Goal: Task Accomplishment & Management: Manage account settings

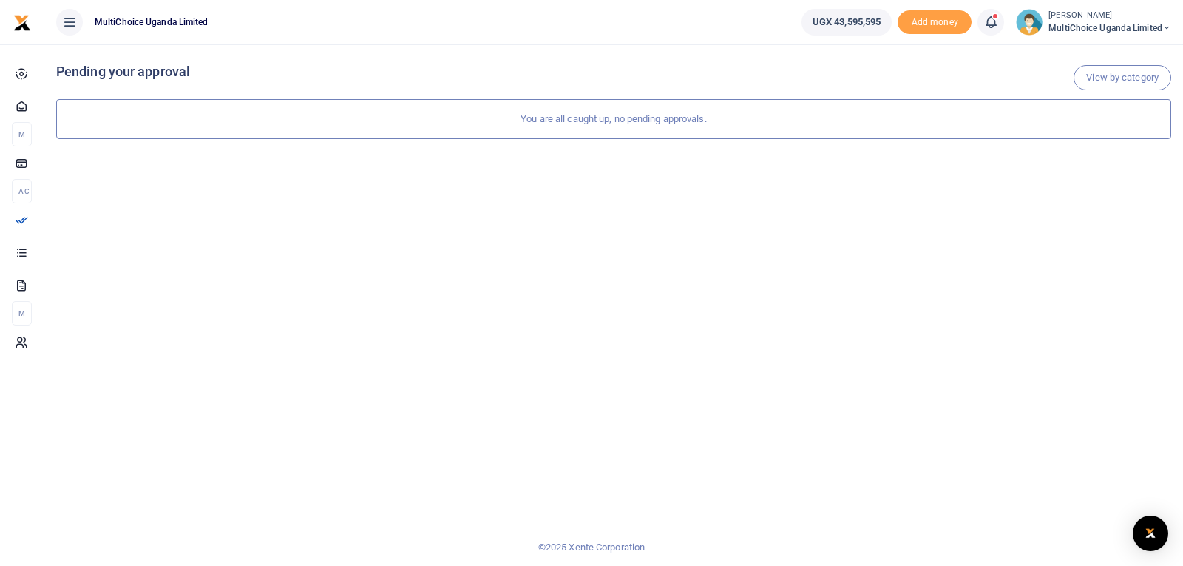
click at [985, 24] on icon at bounding box center [991, 22] width 15 height 16
click at [1083, 26] on span "MultiChoice Uganda Limited" at bounding box center [1110, 27] width 123 height 13
click at [1100, 53] on link "Switch accounts" at bounding box center [1114, 54] width 117 height 21
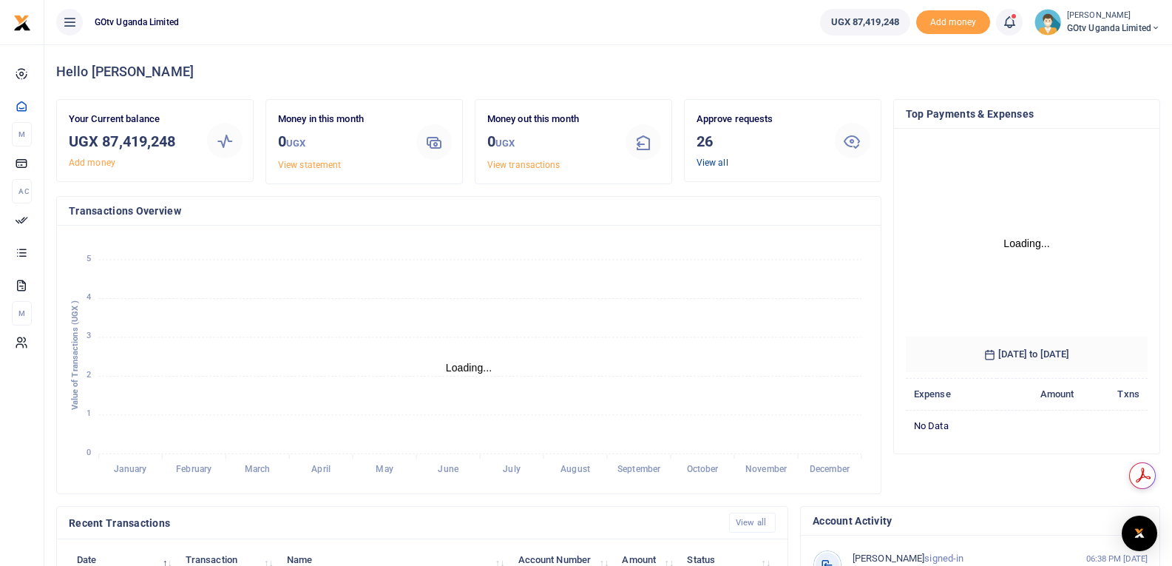
click at [710, 163] on link "View all" at bounding box center [713, 163] width 32 height 10
click at [1007, 23] on icon at bounding box center [1009, 22] width 15 height 16
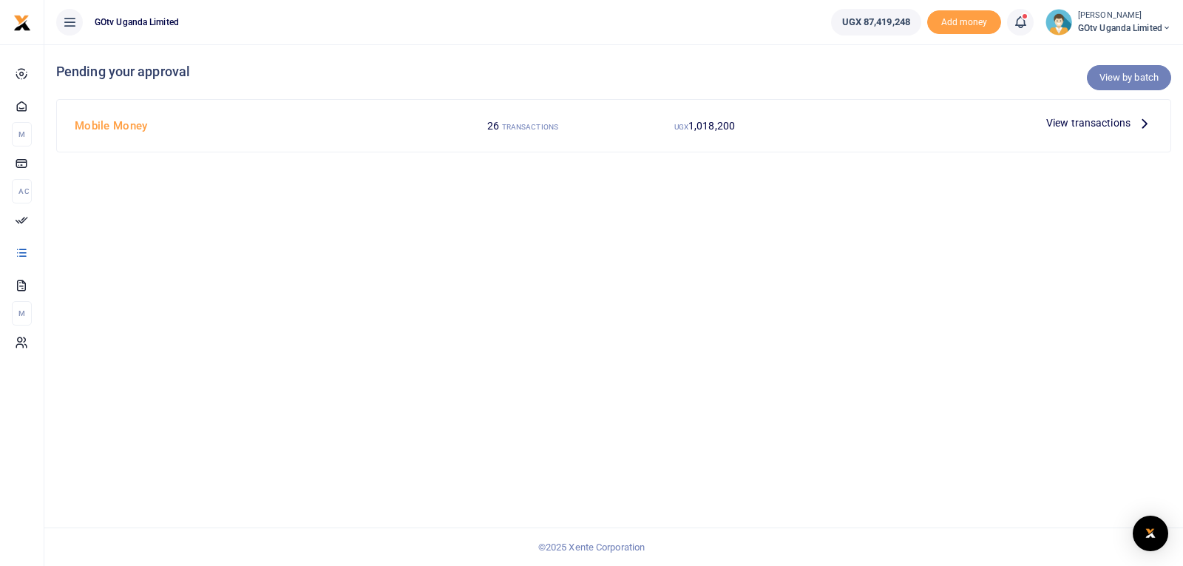
click at [1137, 71] on link "View by batch" at bounding box center [1129, 77] width 84 height 25
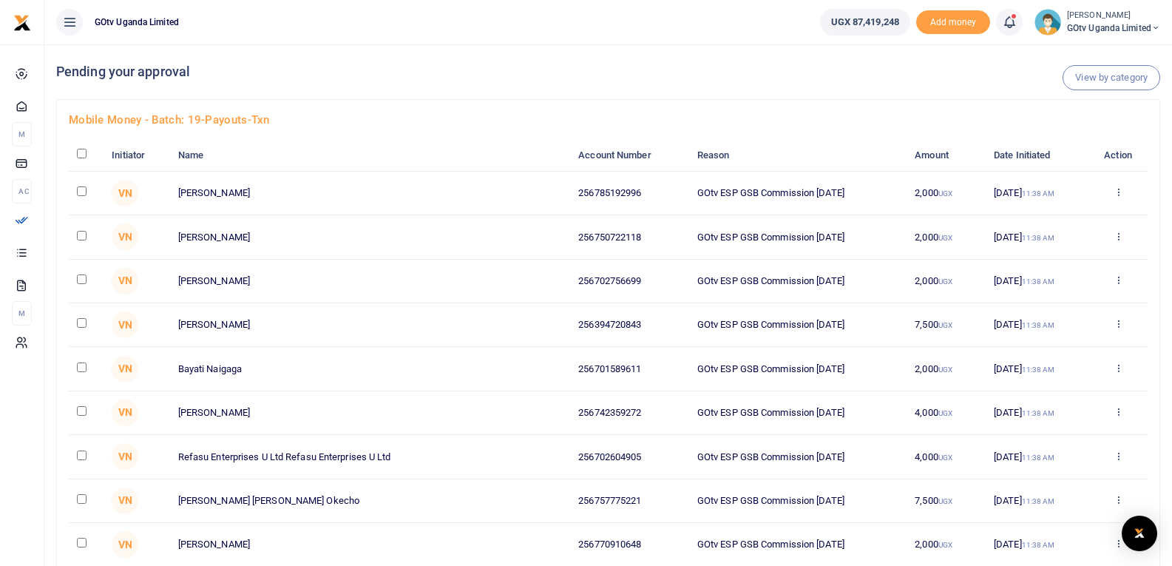
click at [81, 152] on input "checkbox" at bounding box center [82, 154] width 10 height 10
checkbox input "true"
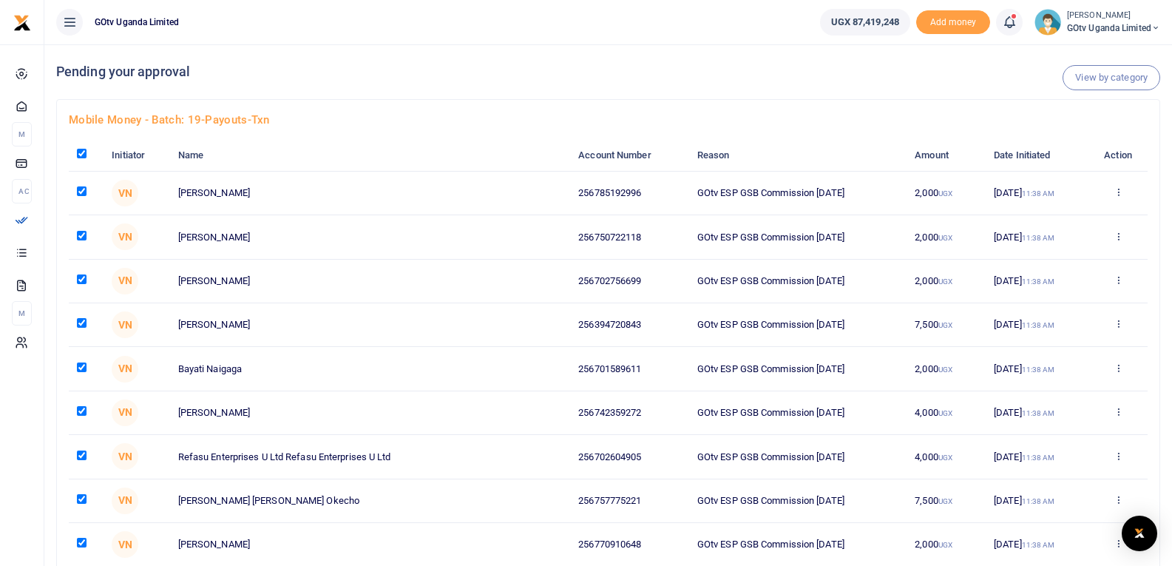
checkbox input "true"
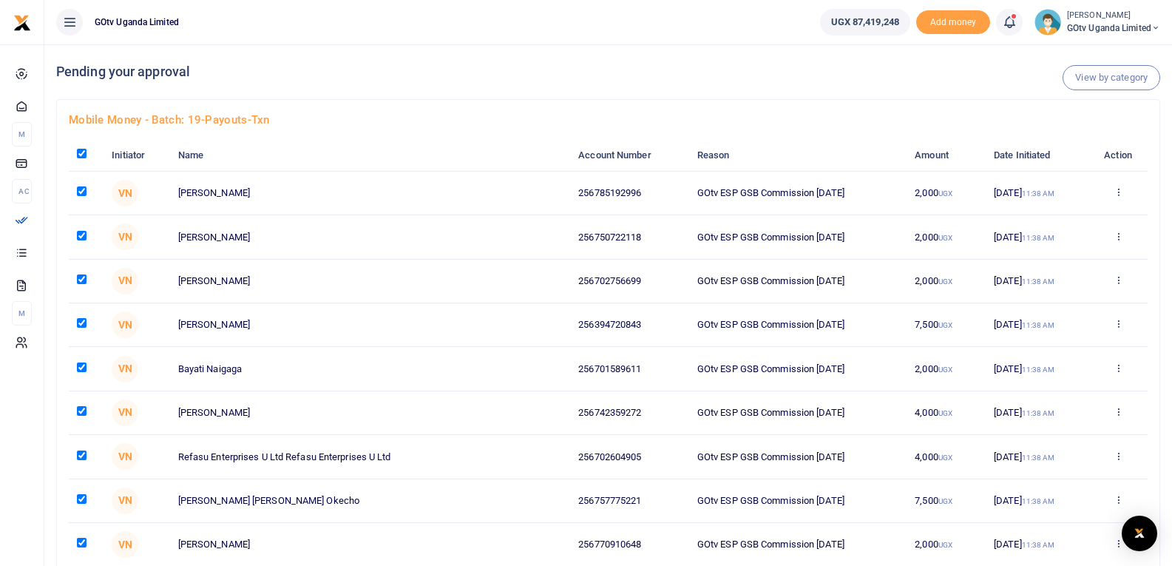
checkbox input "true"
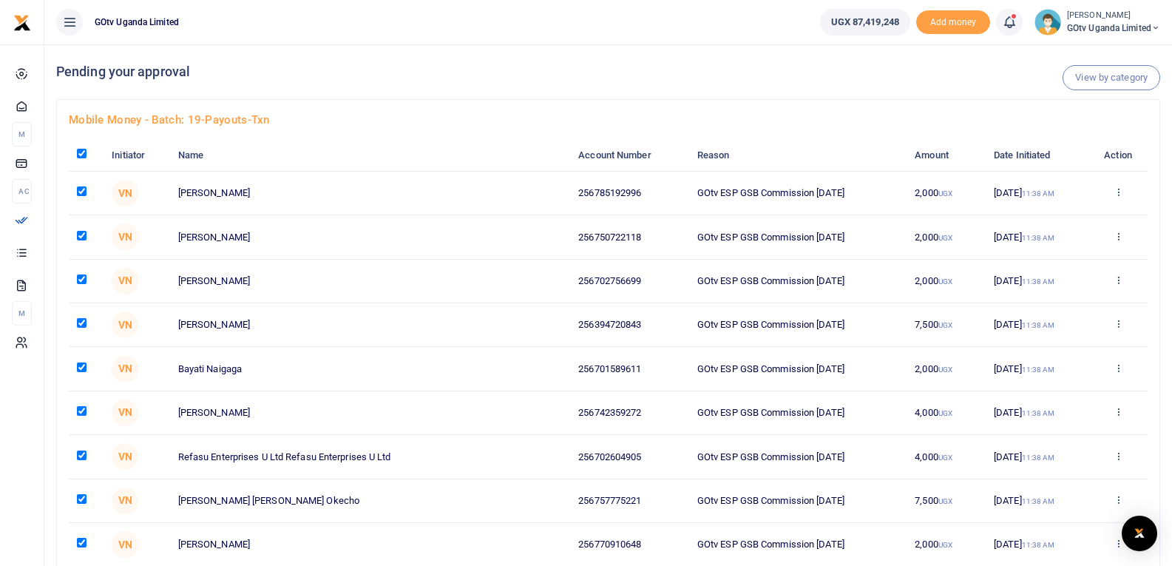
checkbox input "true"
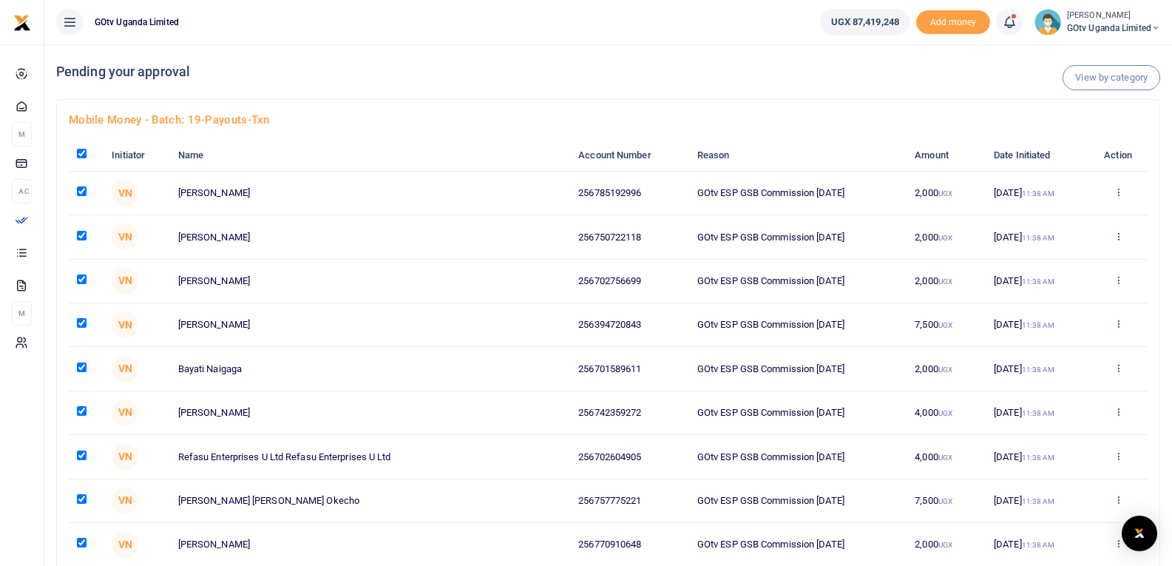
checkbox input "true"
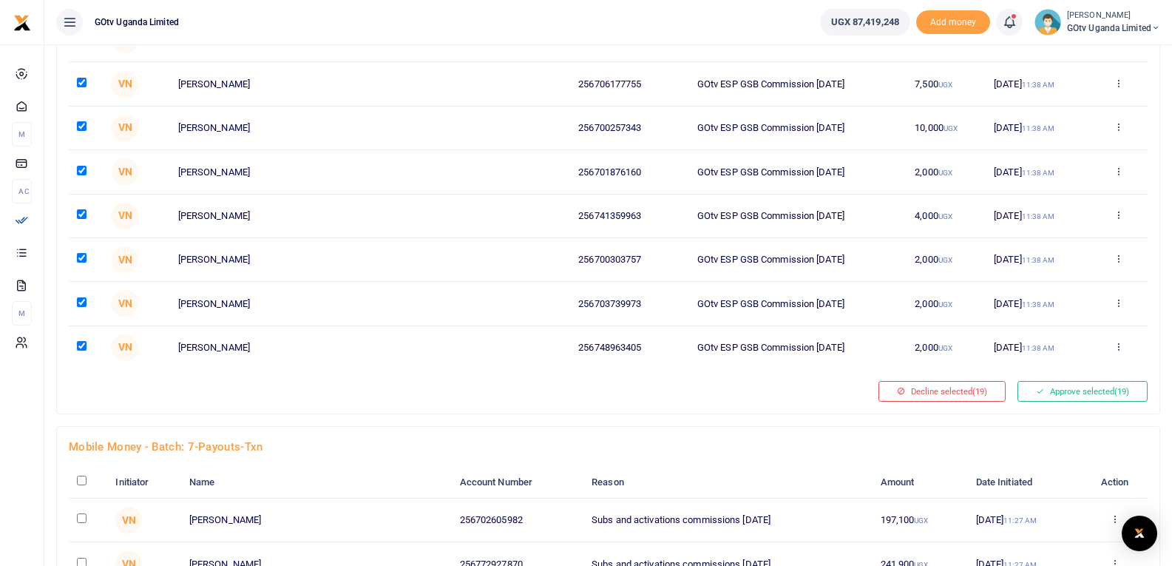
scroll to position [666, 0]
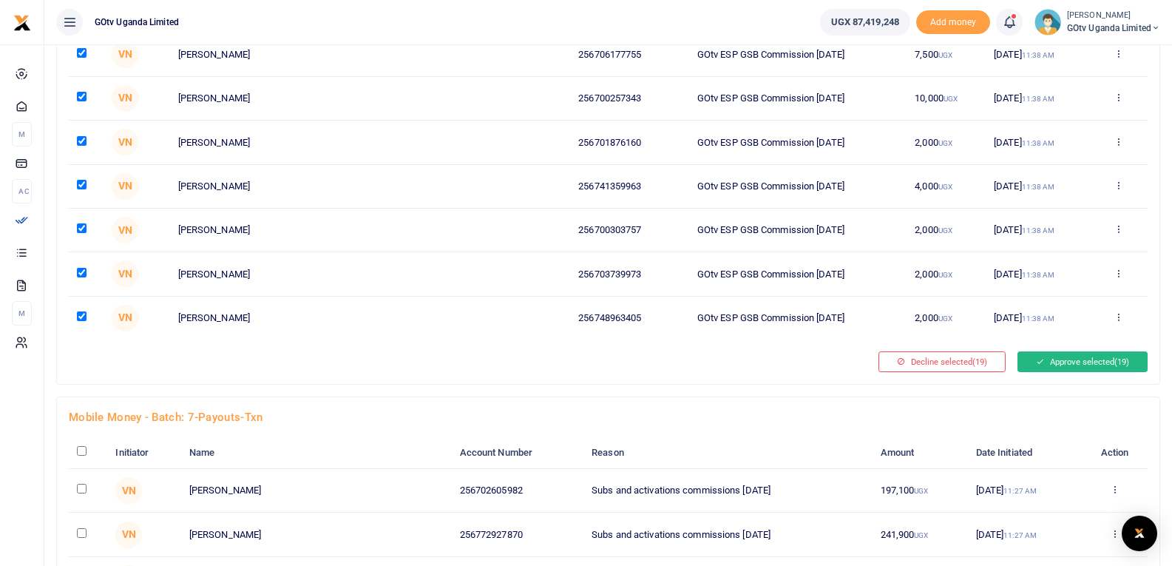
click at [1060, 361] on button "Approve selected (19)" at bounding box center [1083, 361] width 130 height 21
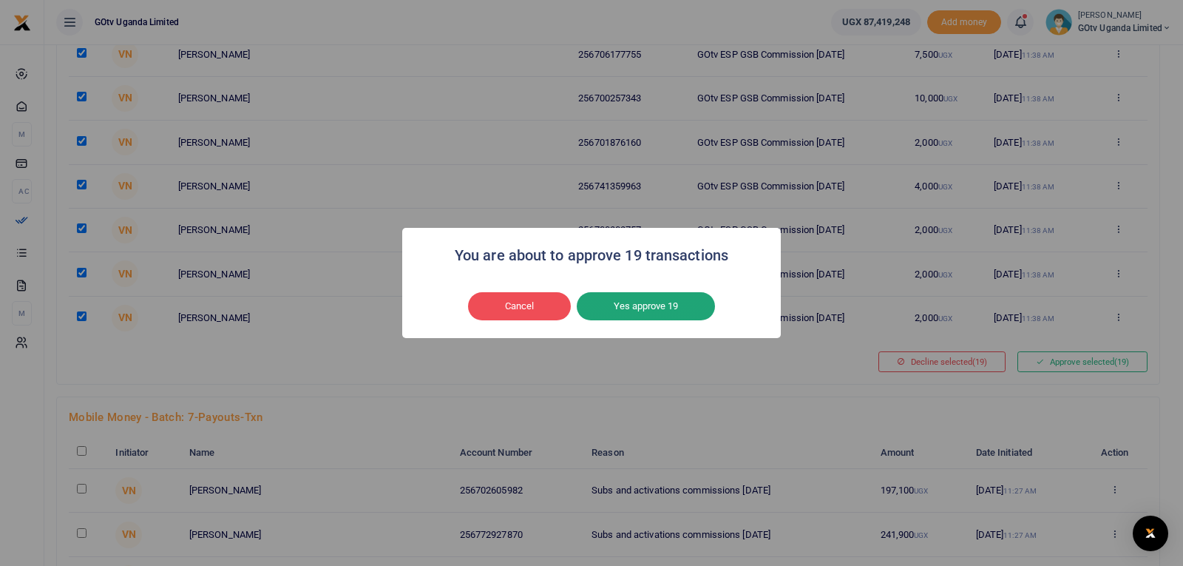
click at [677, 305] on button "Yes approve 19" at bounding box center [646, 306] width 138 height 28
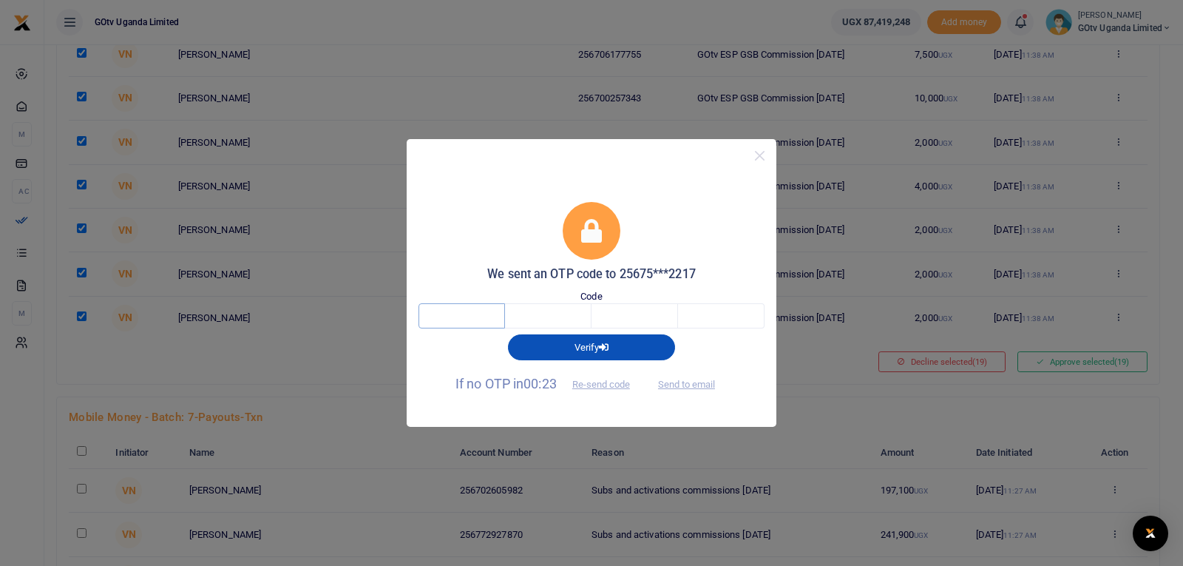
click at [467, 319] on input "text" at bounding box center [462, 315] width 87 height 25
type input "9"
type input "2"
type input "7"
type input "2"
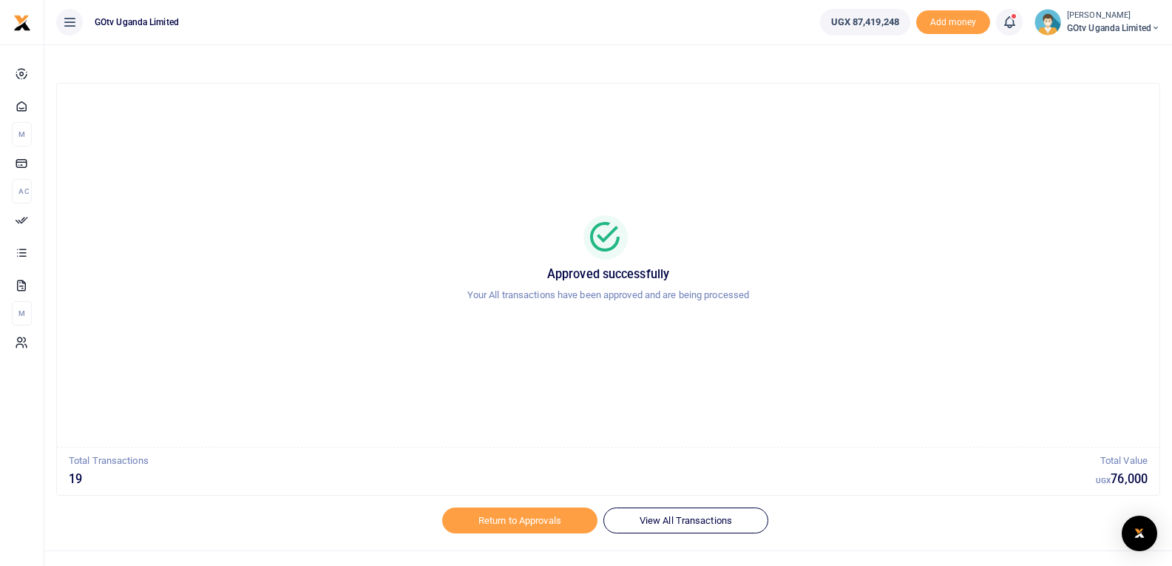
click at [1006, 23] on icon at bounding box center [1009, 22] width 15 height 16
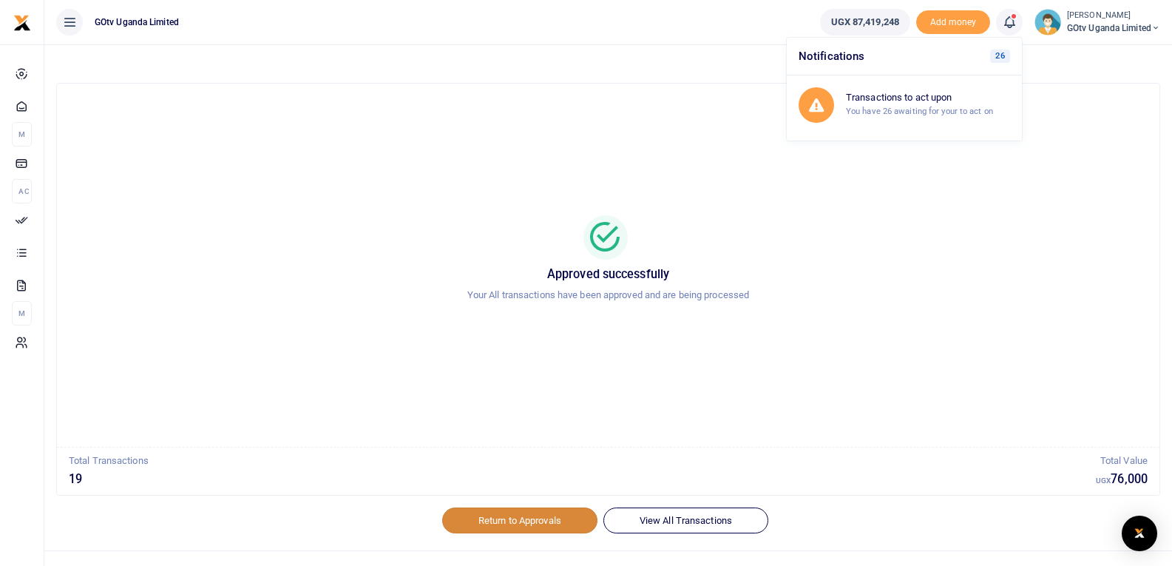
click at [512, 520] on link "Return to Approvals" at bounding box center [519, 519] width 155 height 25
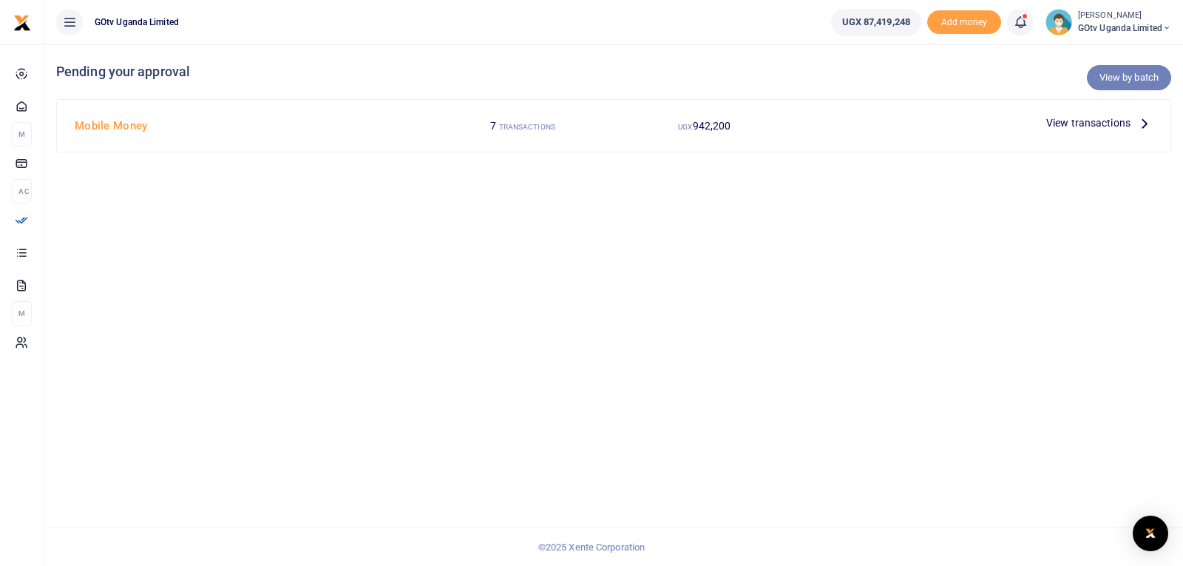
click at [1138, 76] on link "View by batch" at bounding box center [1129, 77] width 84 height 25
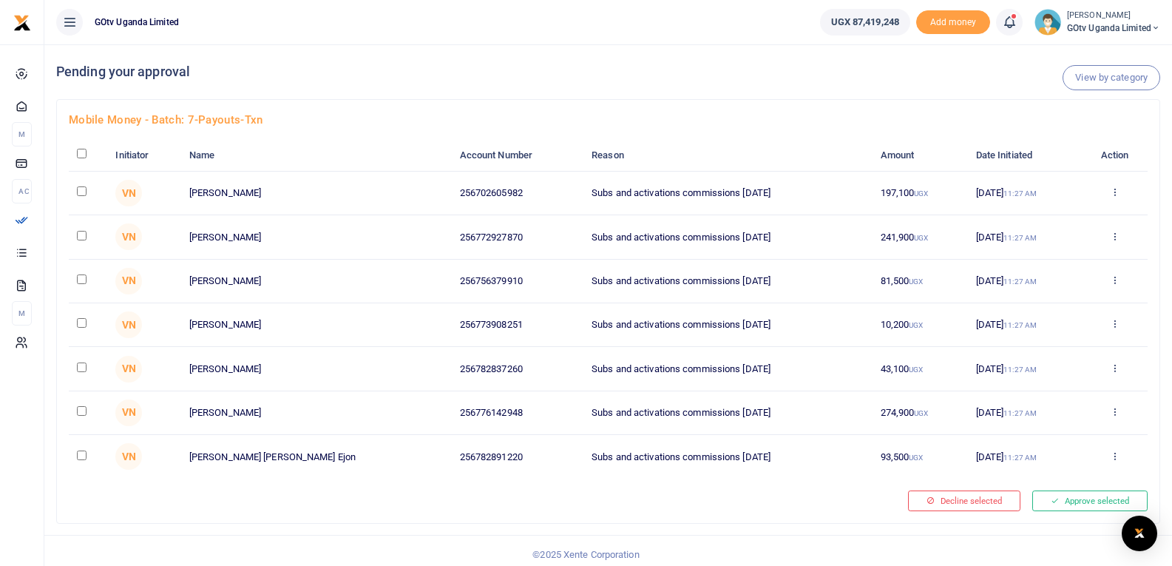
click at [81, 154] on input "checkbox" at bounding box center [82, 154] width 10 height 10
checkbox input "true"
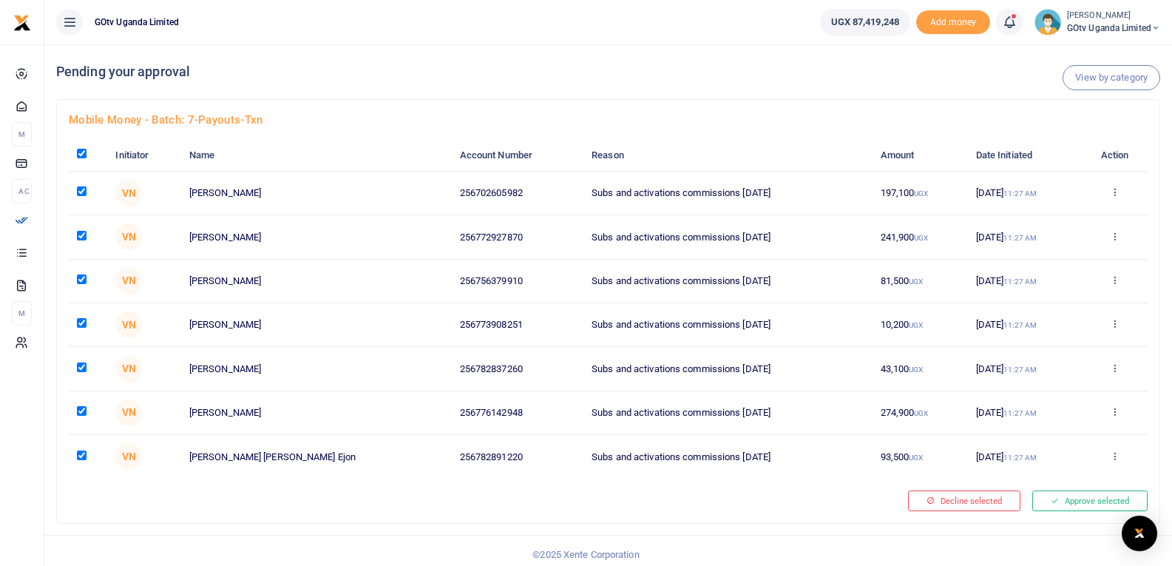
checkbox input "true"
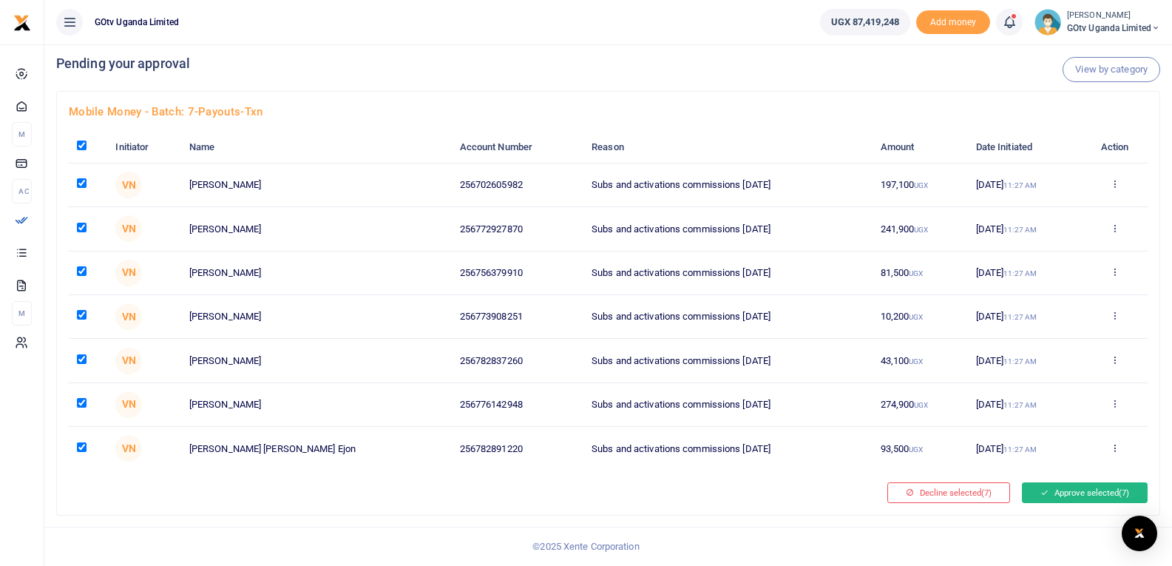
click at [1089, 495] on button "Approve selected (7)" at bounding box center [1085, 492] width 126 height 21
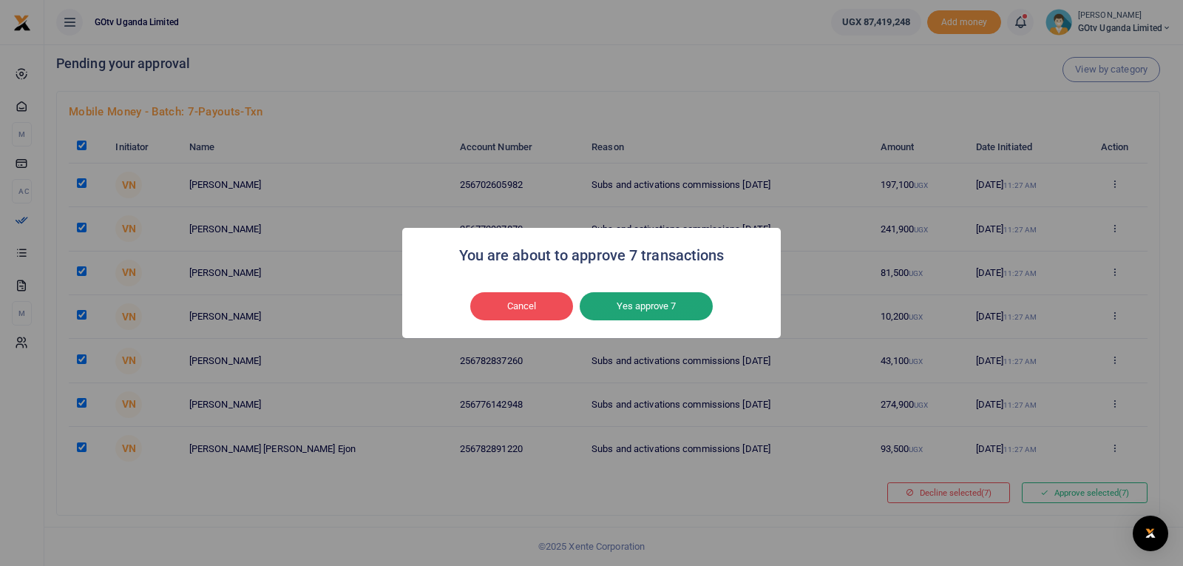
click at [666, 308] on button "Yes approve 7" at bounding box center [646, 306] width 133 height 28
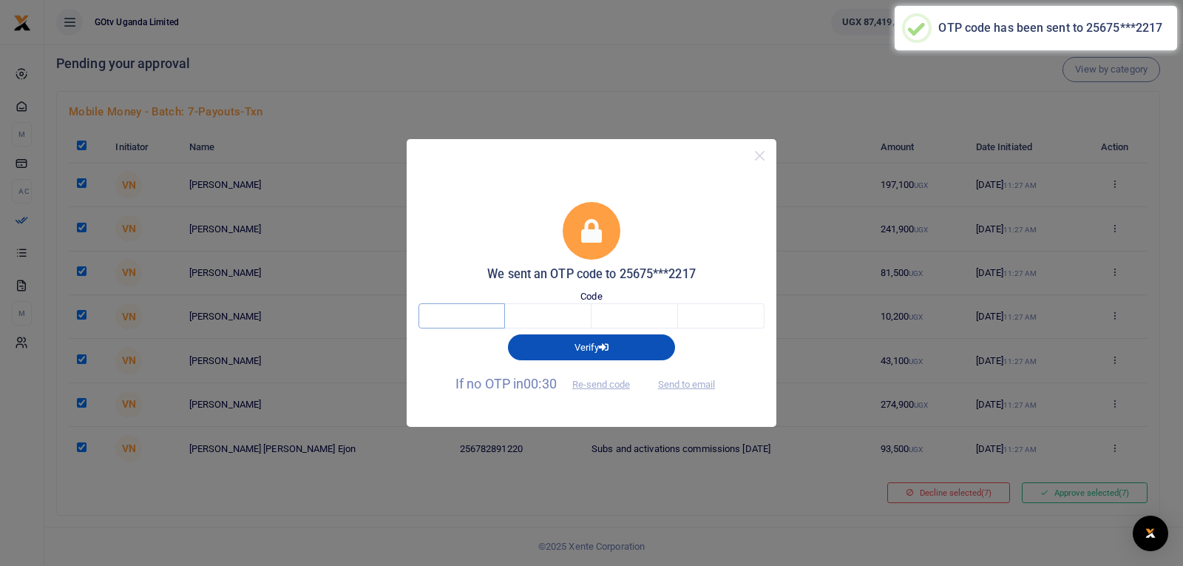
click at [489, 314] on input "text" at bounding box center [462, 315] width 87 height 25
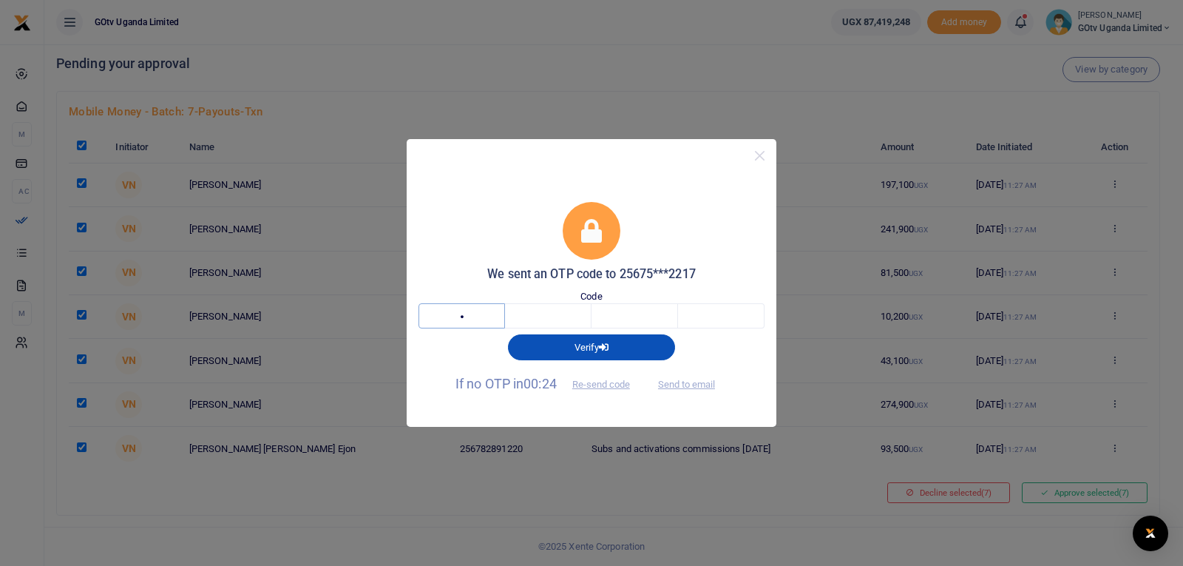
type input "4"
type input "5"
type input "2"
type input "9"
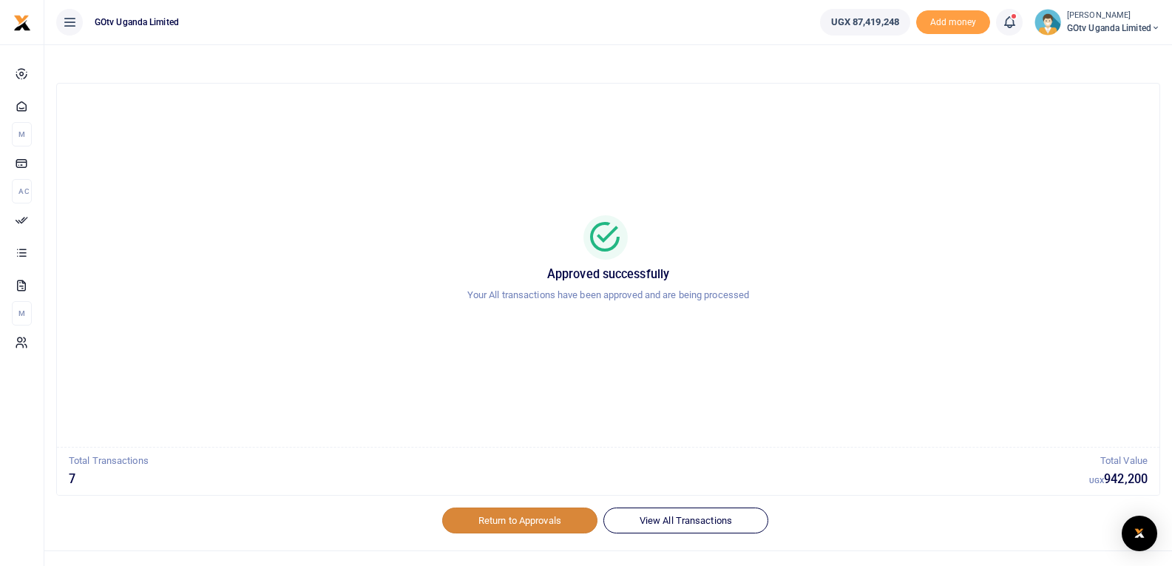
click at [532, 521] on link "Return to Approvals" at bounding box center [519, 519] width 155 height 25
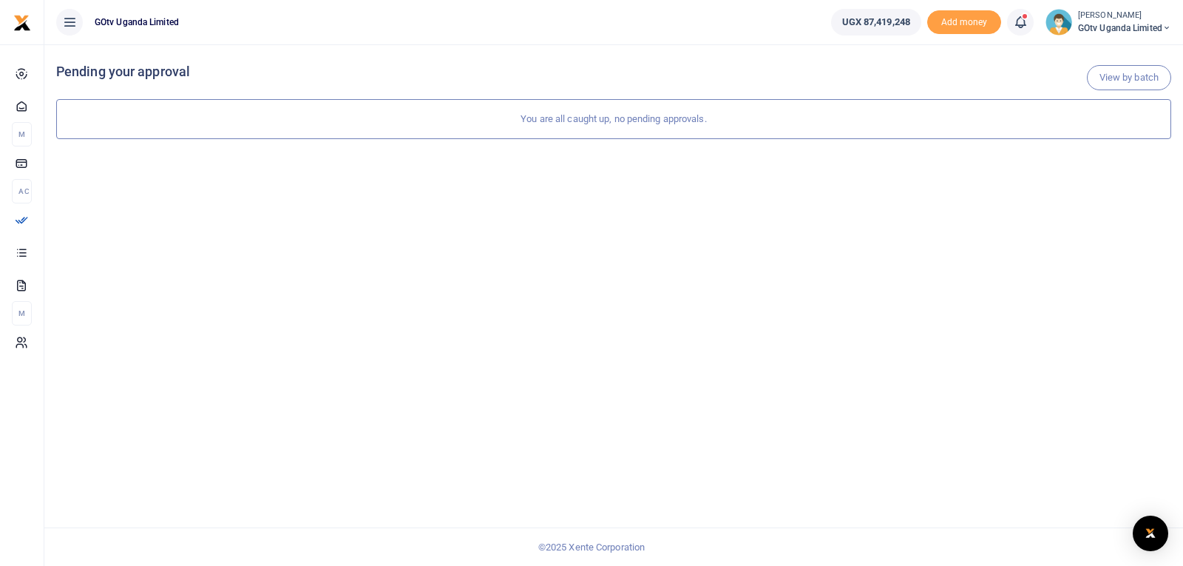
click at [1118, 15] on small "[PERSON_NAME]" at bounding box center [1124, 16] width 93 height 13
click at [1101, 138] on link "Logout" at bounding box center [1115, 135] width 117 height 21
